Goal: Transaction & Acquisition: Download file/media

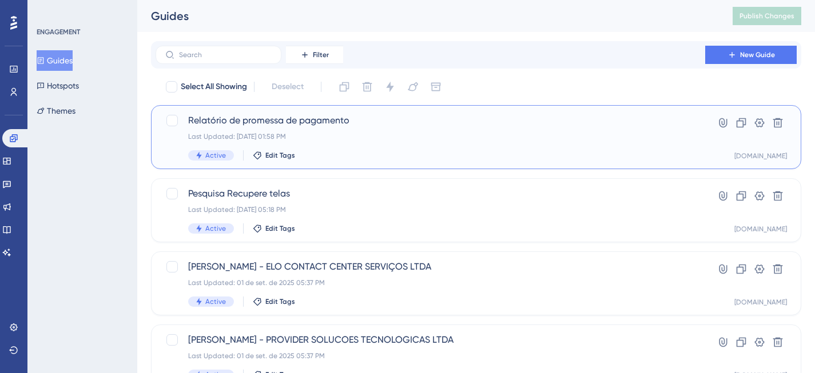
click at [438, 148] on div "Relatório de promessa de pagamento Last Updated: [DATE] 01:58 PM Active Edit Ta…" at bounding box center [430, 137] width 484 height 47
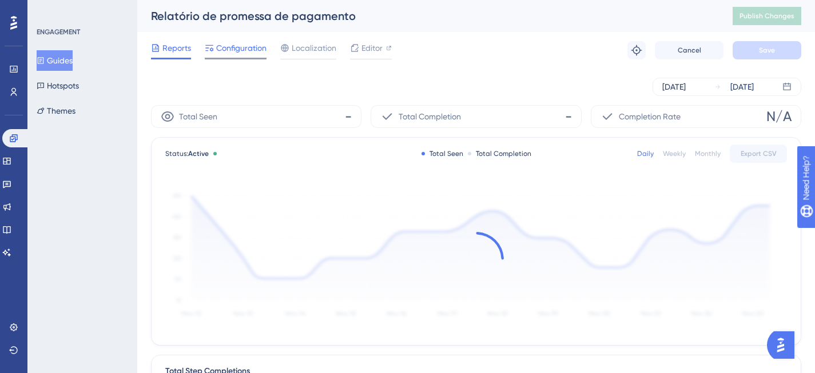
click at [257, 47] on span "Configuration" at bounding box center [241, 48] width 50 height 14
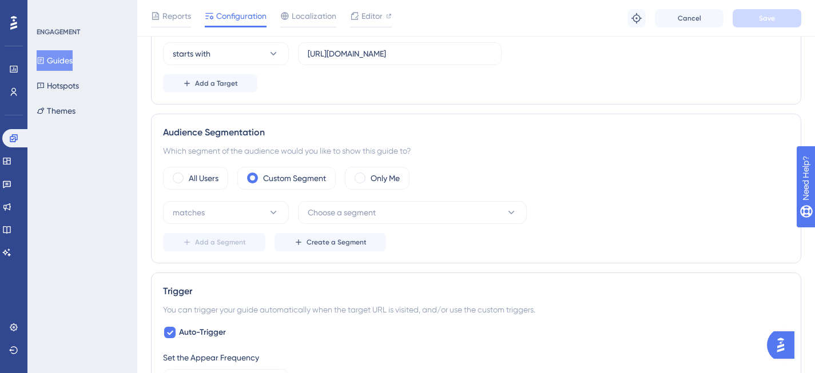
scroll to position [338, 0]
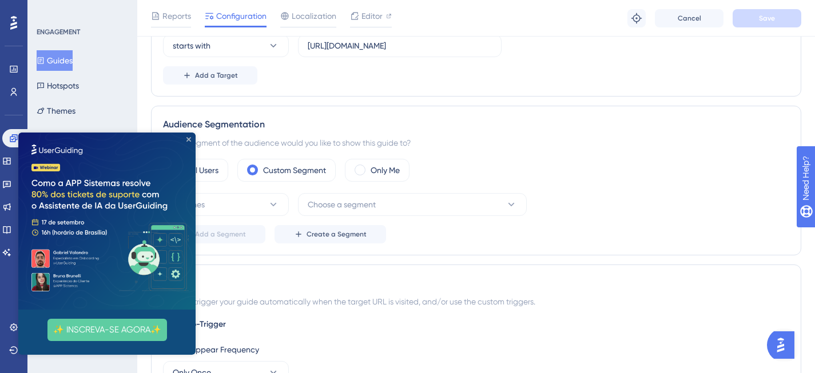
click at [190, 140] on icon "Close Preview" at bounding box center [188, 139] width 5 height 5
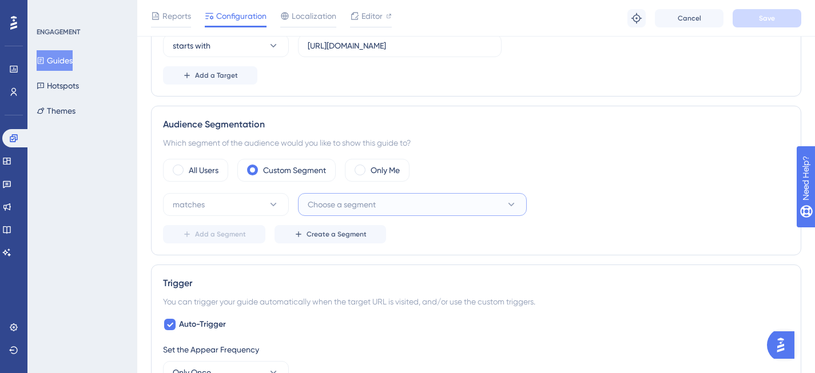
click at [350, 207] on span "Choose a segment" at bounding box center [342, 205] width 68 height 14
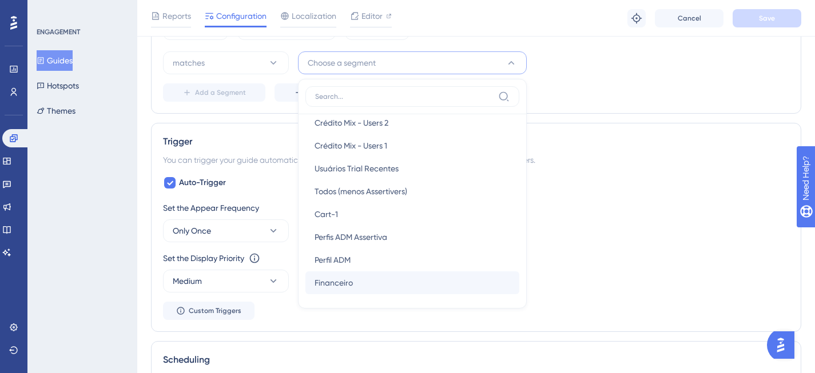
scroll to position [480, 0]
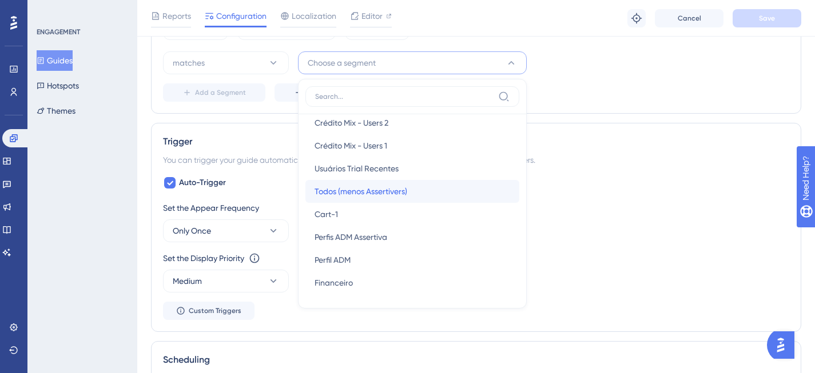
click at [410, 194] on div "Todos (menos Assertivers) Todos (menos Assertivers)" at bounding box center [413, 191] width 196 height 23
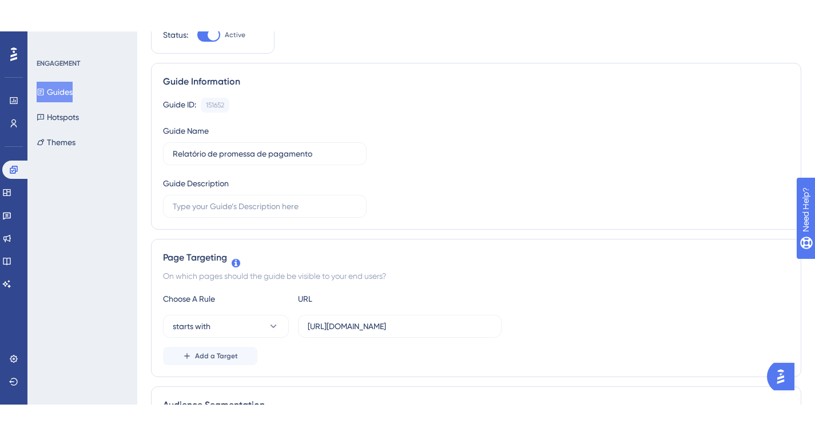
scroll to position [0, 0]
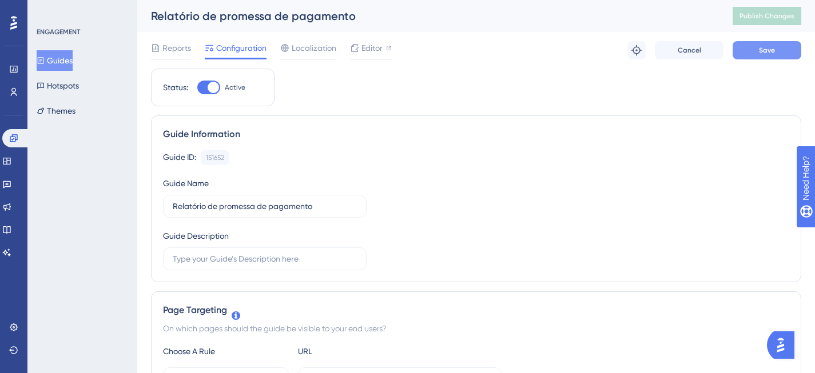
click at [752, 46] on button "Save" at bounding box center [767, 50] width 69 height 18
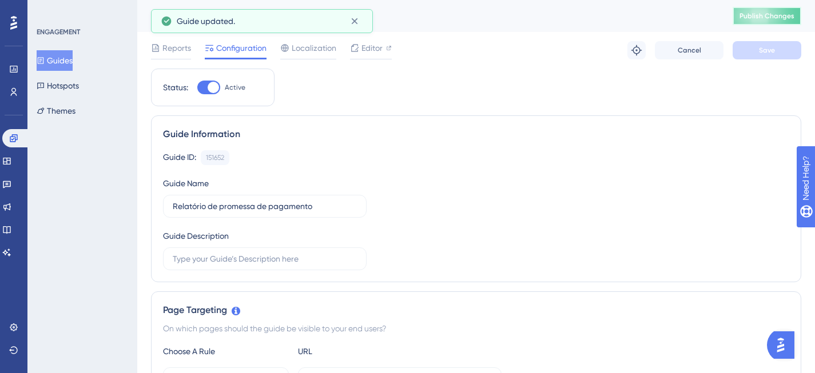
click at [758, 19] on span "Publish Changes" at bounding box center [767, 15] width 55 height 9
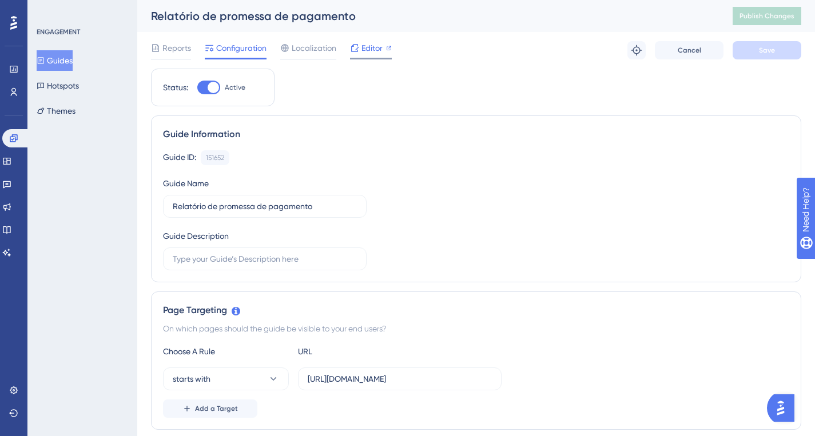
click at [371, 50] on span "Editor" at bounding box center [371, 48] width 21 height 14
click at [14, 140] on icon at bounding box center [13, 138] width 9 height 9
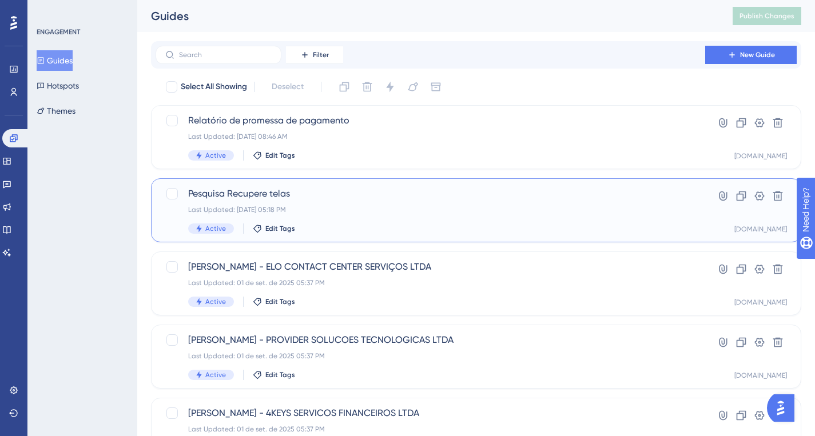
click at [414, 216] on div "Pesquisa Recupere telas Last Updated: [DATE] 05:18 PM Active Edit Tags" at bounding box center [430, 210] width 484 height 47
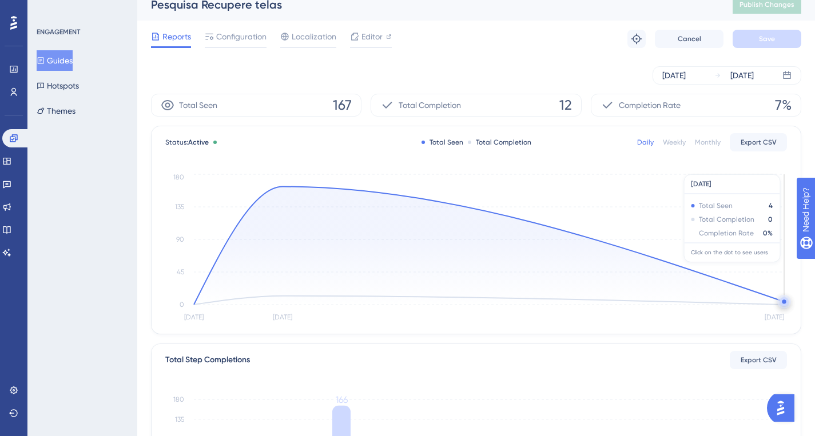
scroll to position [12, 0]
click at [782, 300] on circle at bounding box center [784, 301] width 9 height 9
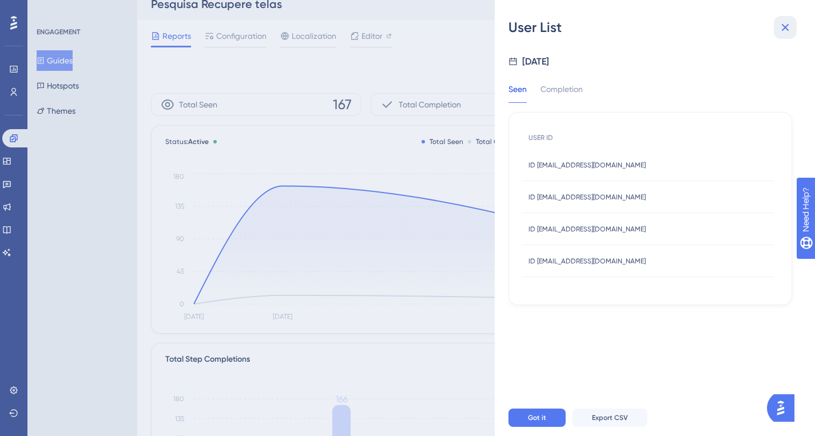
click at [789, 25] on icon at bounding box center [785, 28] width 14 height 14
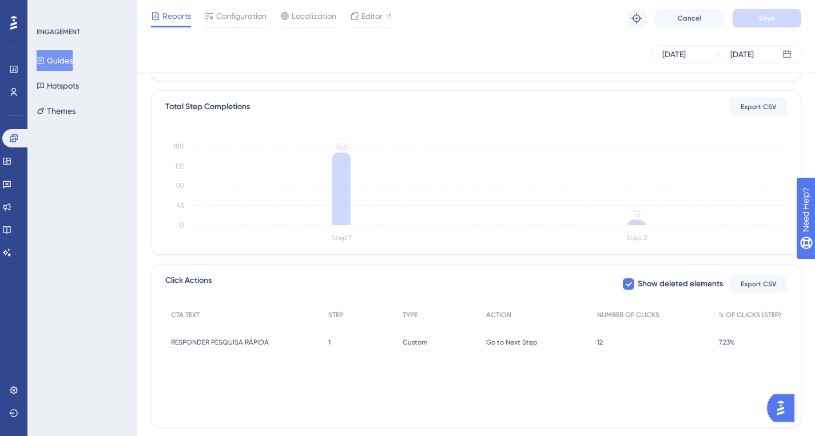
scroll to position [288, 0]
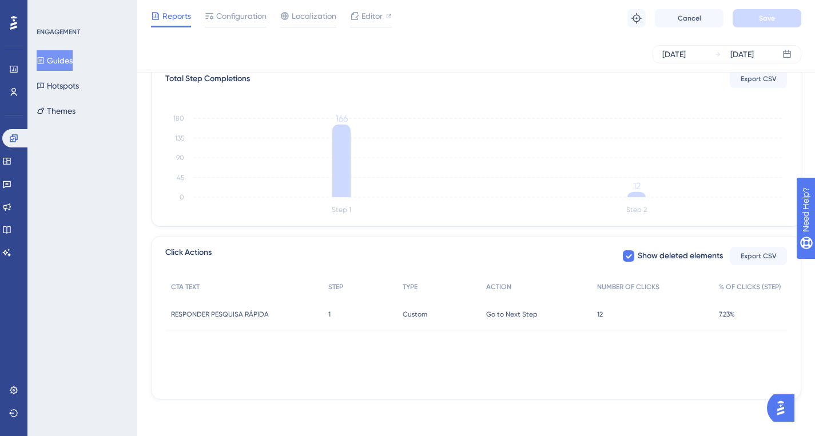
click at [599, 317] on span "12" at bounding box center [600, 314] width 6 height 9
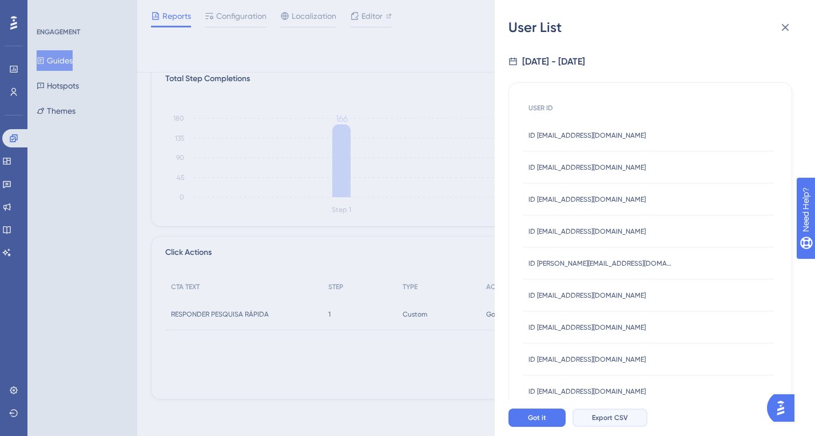
click at [609, 373] on span "Export CSV" at bounding box center [610, 418] width 36 height 9
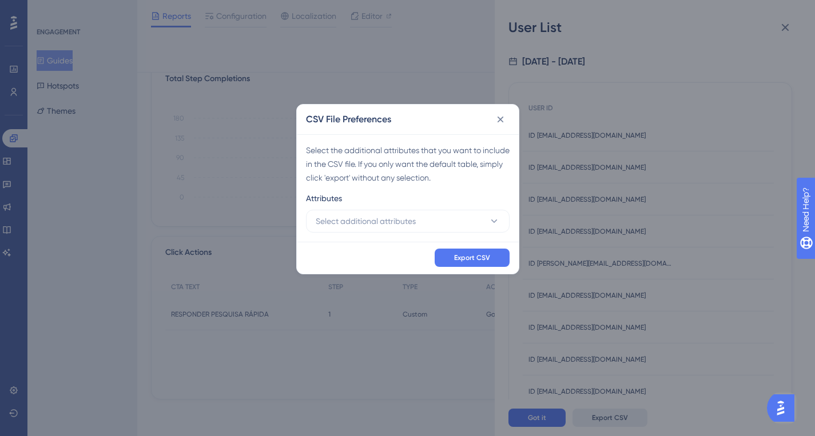
scroll to position [280, 0]
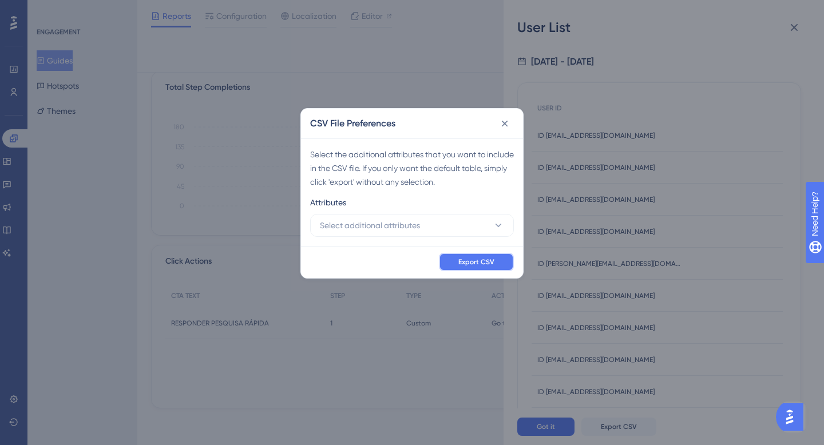
click at [485, 259] on span "Export CSV" at bounding box center [476, 261] width 36 height 9
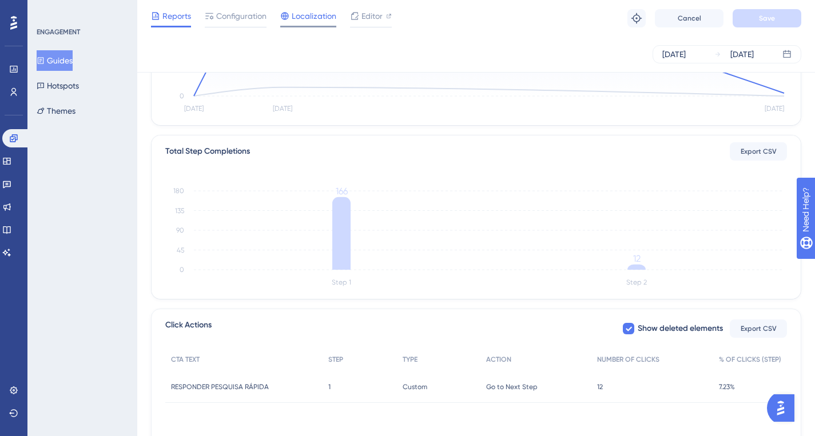
scroll to position [0, 0]
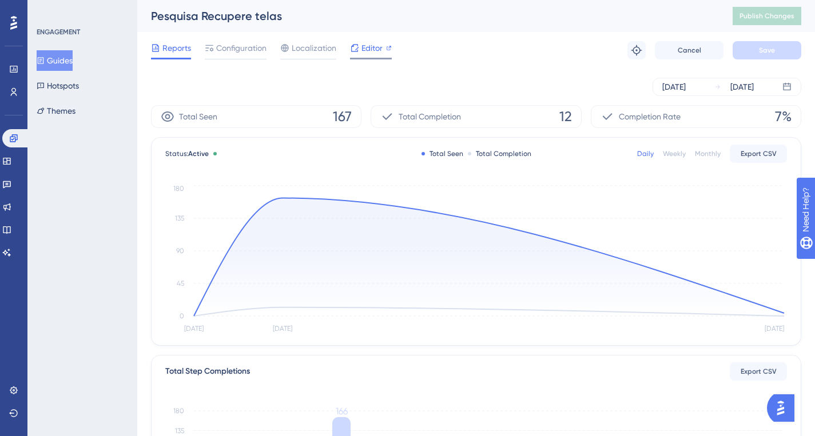
click at [364, 43] on span "Editor" at bounding box center [371, 48] width 21 height 14
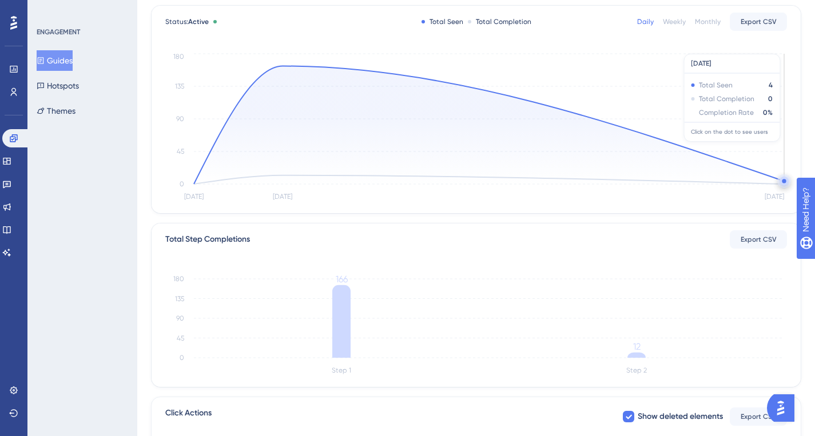
scroll to position [288, 0]
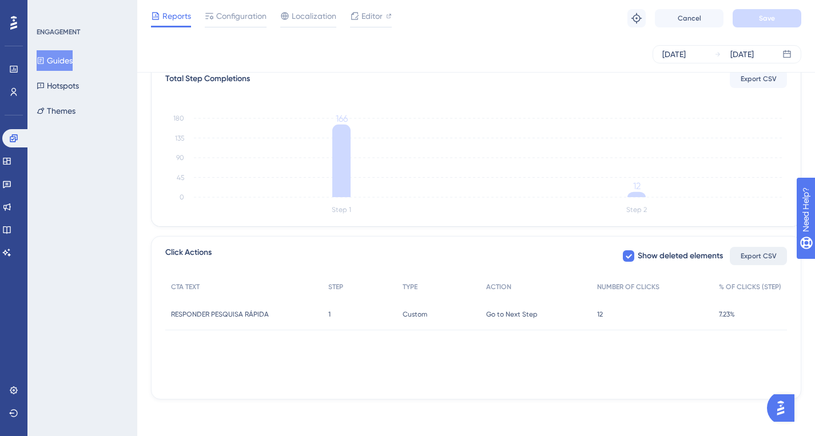
click at [761, 259] on span "Export CSV" at bounding box center [759, 256] width 36 height 9
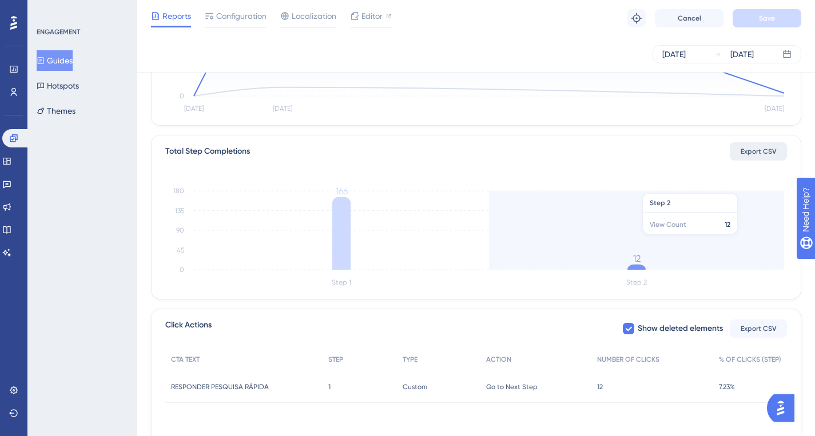
scroll to position [187, 0]
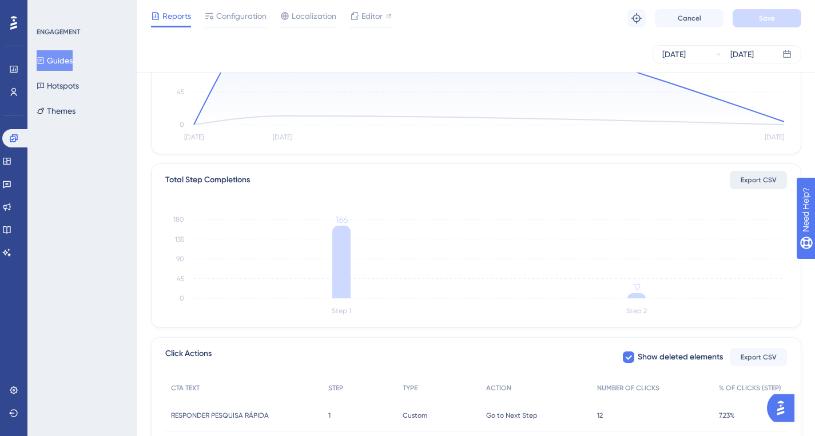
click at [763, 182] on span "Export CSV" at bounding box center [759, 180] width 36 height 9
click at [561, 164] on div "Total Step Completions Export CSV Step 1 Step 2 0 45 90 135 180 166 12" at bounding box center [476, 246] width 649 height 164
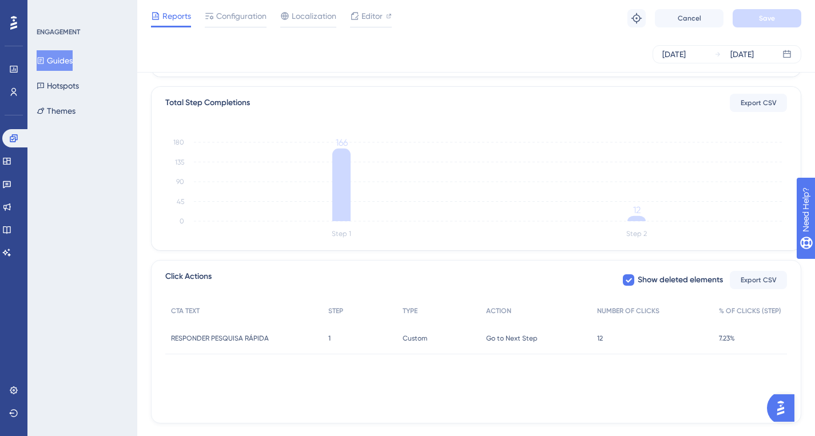
scroll to position [288, 0]
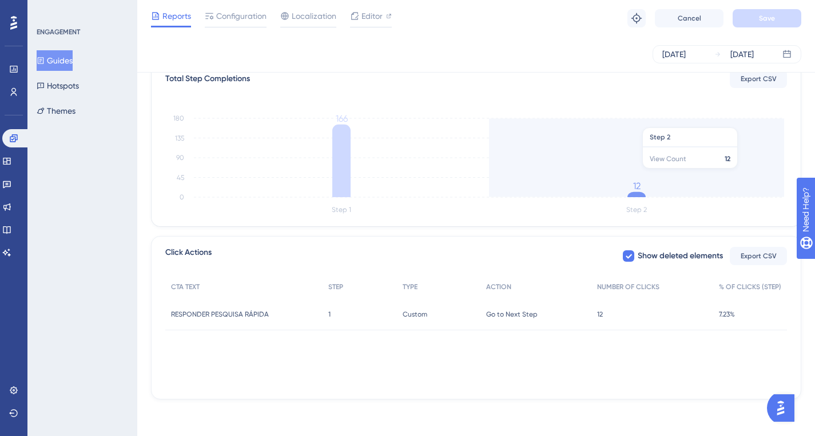
click at [645, 174] on icon "Step 1 Step 2 0 45 90 135 180 166 12" at bounding box center [476, 162] width 622 height 109
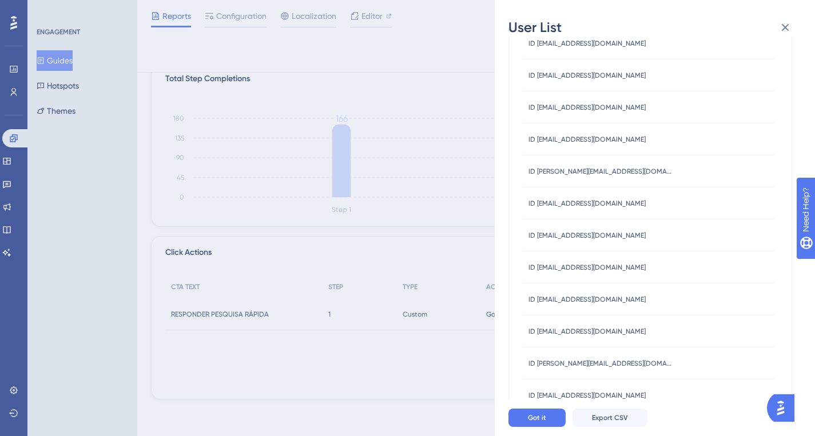
scroll to position [124, 0]
click at [621, 373] on span "Export CSV" at bounding box center [610, 418] width 36 height 9
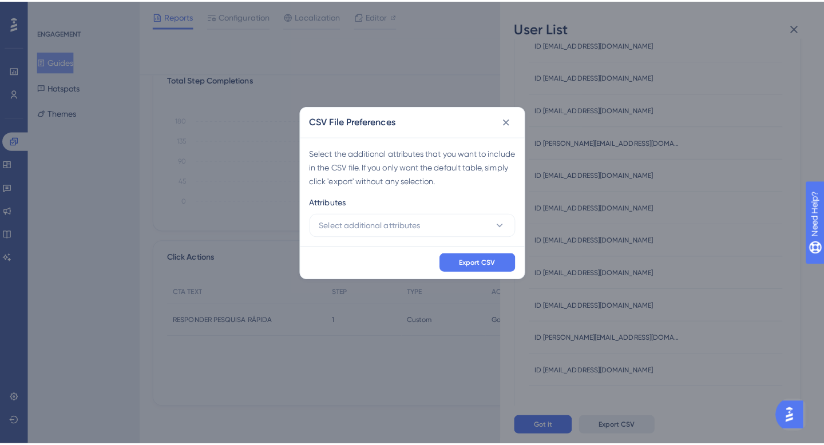
scroll to position [280, 0]
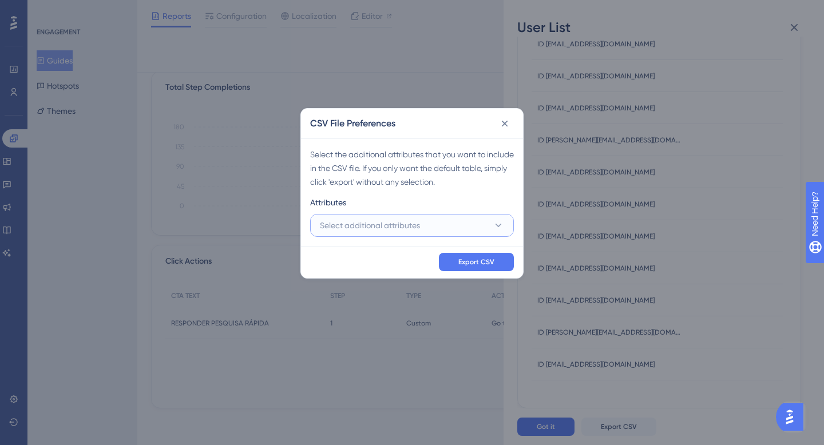
click at [427, 232] on button "Select additional attributes" at bounding box center [412, 225] width 204 height 23
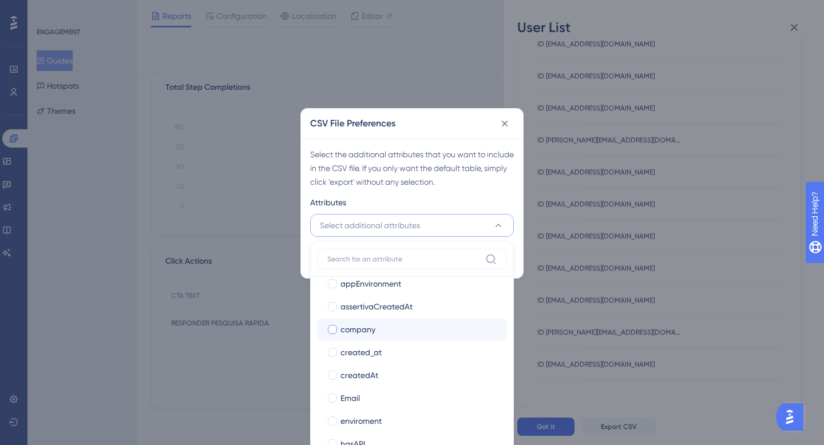
click at [382, 335] on div "company" at bounding box center [418, 330] width 157 height 14
checkbox input "true"
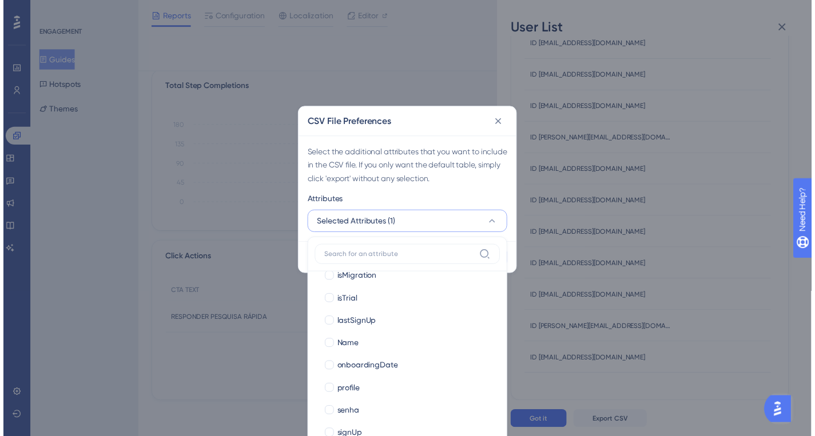
scroll to position [381, 0]
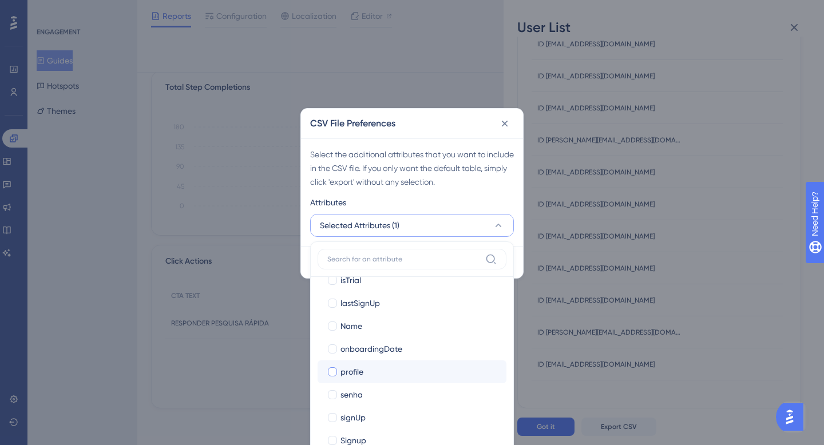
click at [368, 368] on div "profile" at bounding box center [418, 372] width 157 height 14
checkbox input "true"
click at [434, 190] on div "Select the additional attributes that you want to include in the CSV file. If y…" at bounding box center [412, 192] width 222 height 108
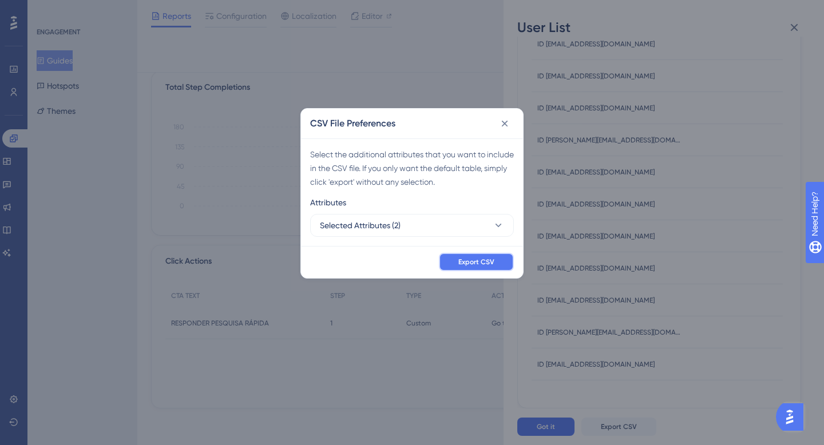
click at [480, 265] on span "Export CSV" at bounding box center [476, 261] width 36 height 9
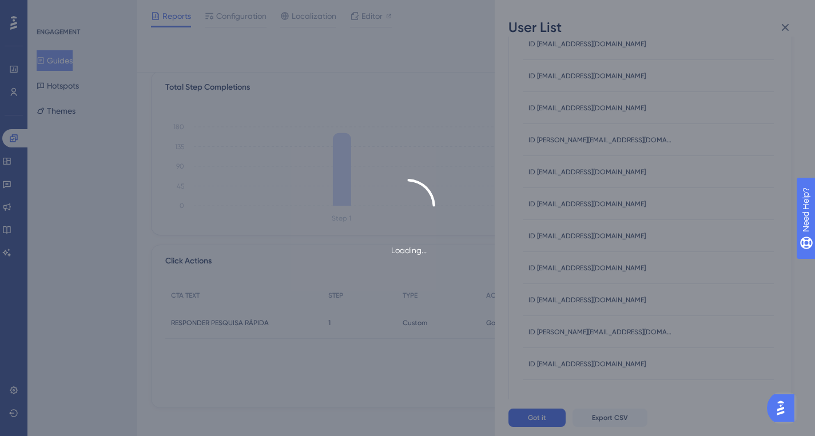
scroll to position [0, 0]
